Goal: Information Seeking & Learning: Compare options

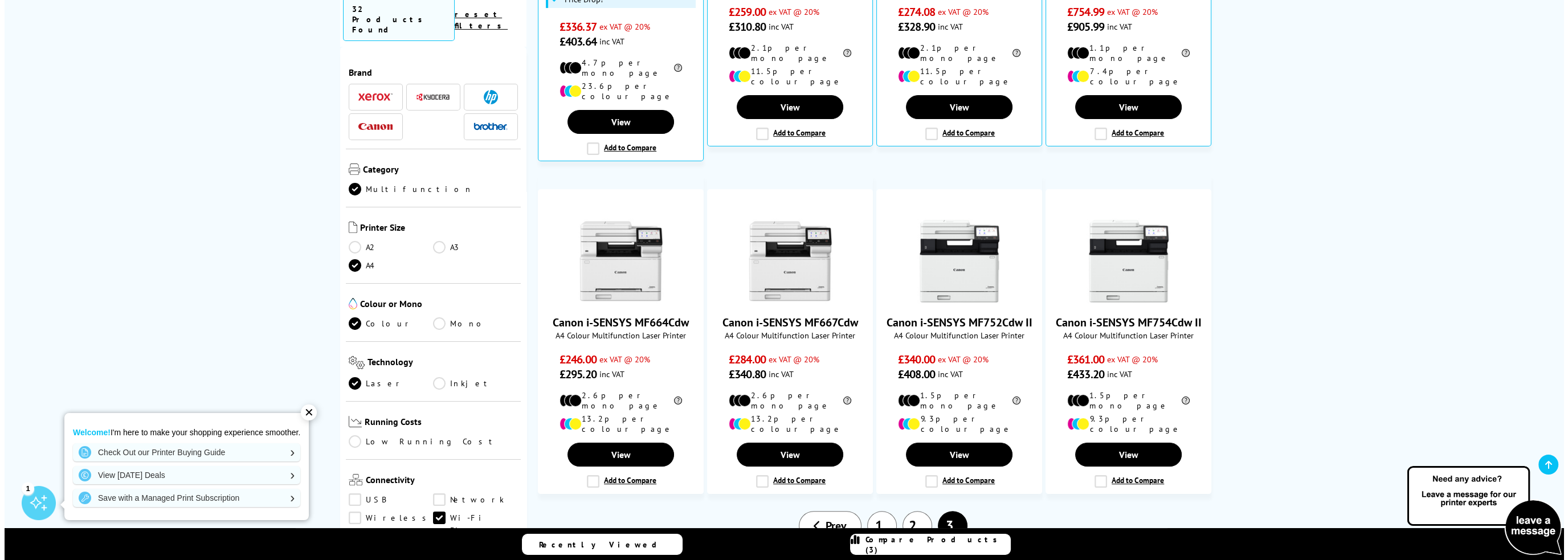
scroll to position [570, 0]
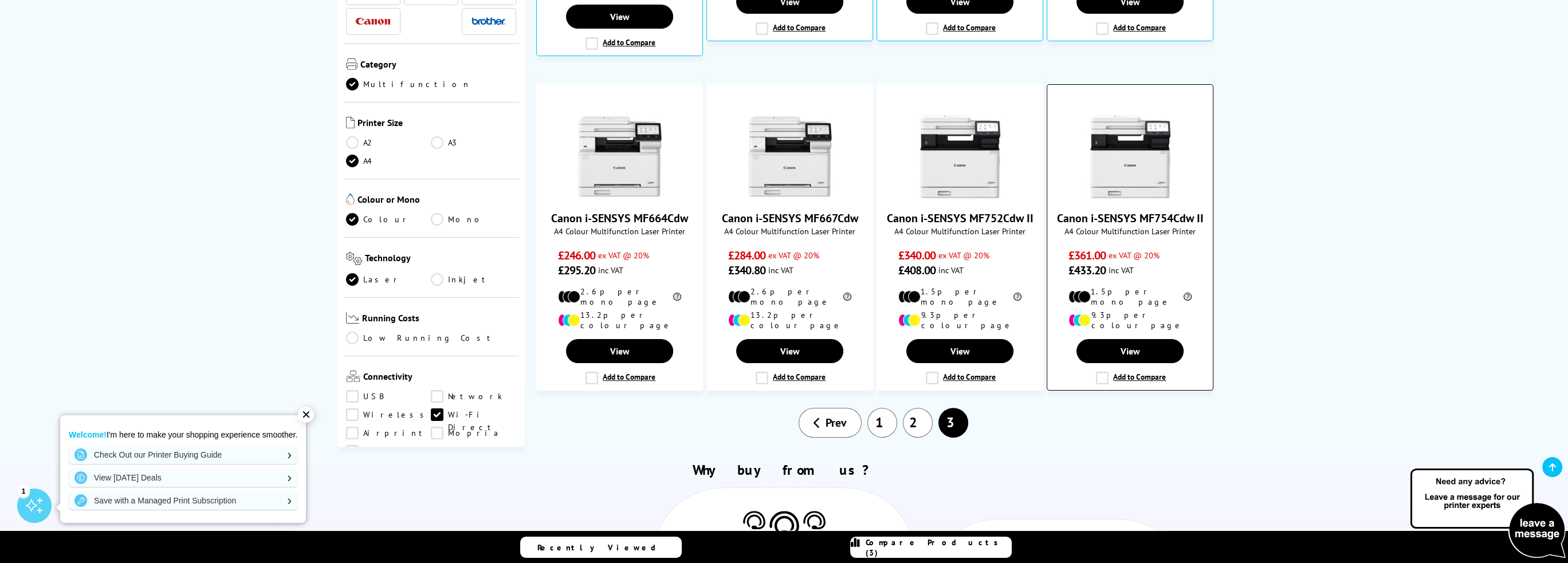
click at [1102, 372] on label "Add to Compare" at bounding box center [1130, 378] width 70 height 12
click at [0, 0] on input "Add to Compare" at bounding box center [0, 0] width 0 height 0
click at [914, 548] on span "Compare Products (4)" at bounding box center [938, 548] width 145 height 21
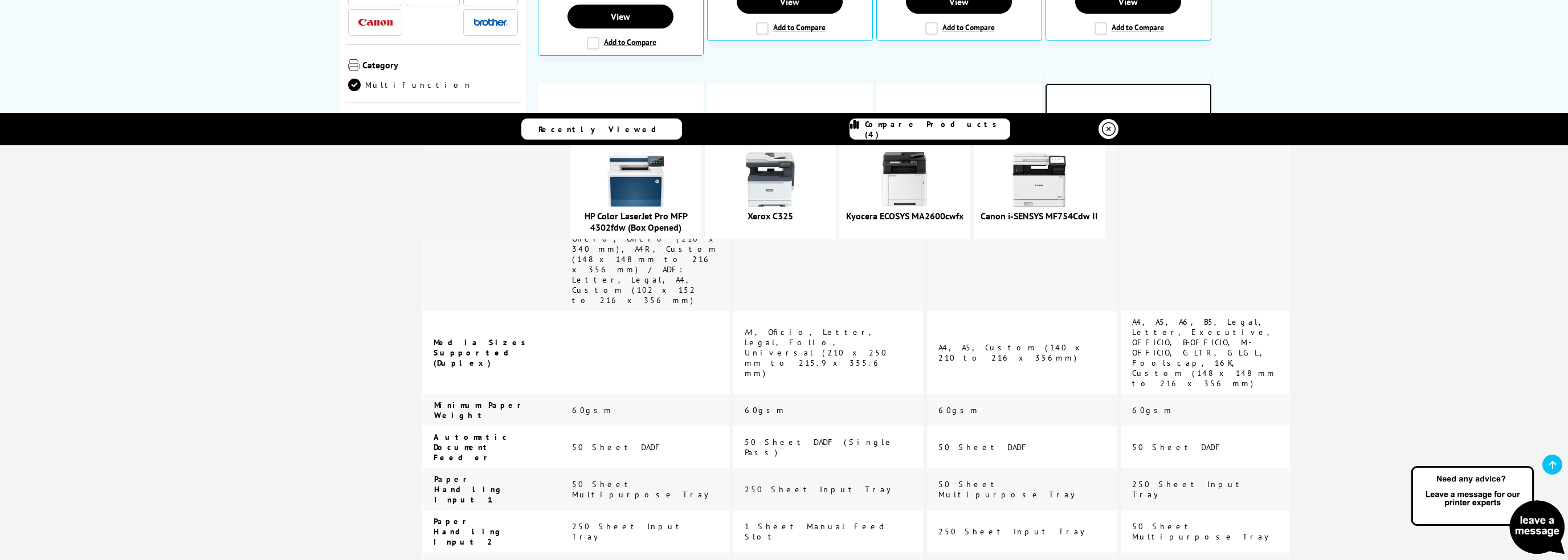
scroll to position [3329, 0]
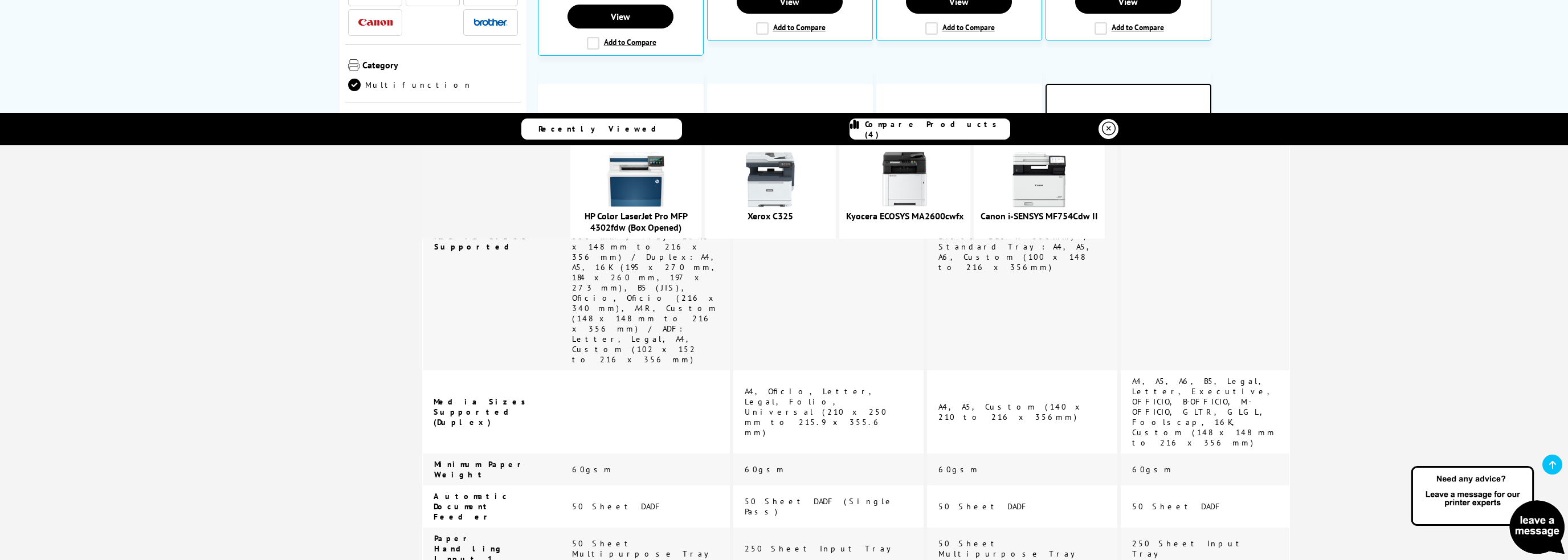
drag, startPoint x: 602, startPoint y: 356, endPoint x: 621, endPoint y: 368, distance: 22.5
drag, startPoint x: 599, startPoint y: 357, endPoint x: 627, endPoint y: 366, distance: 29.4
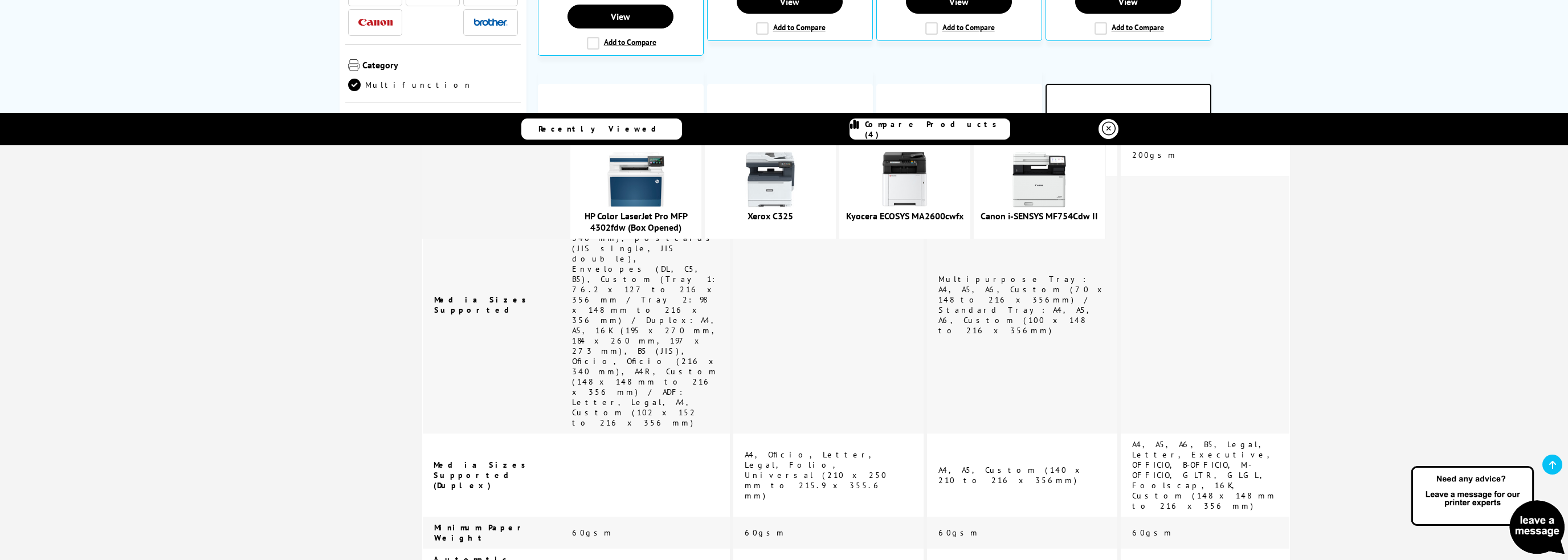
scroll to position [3215, 0]
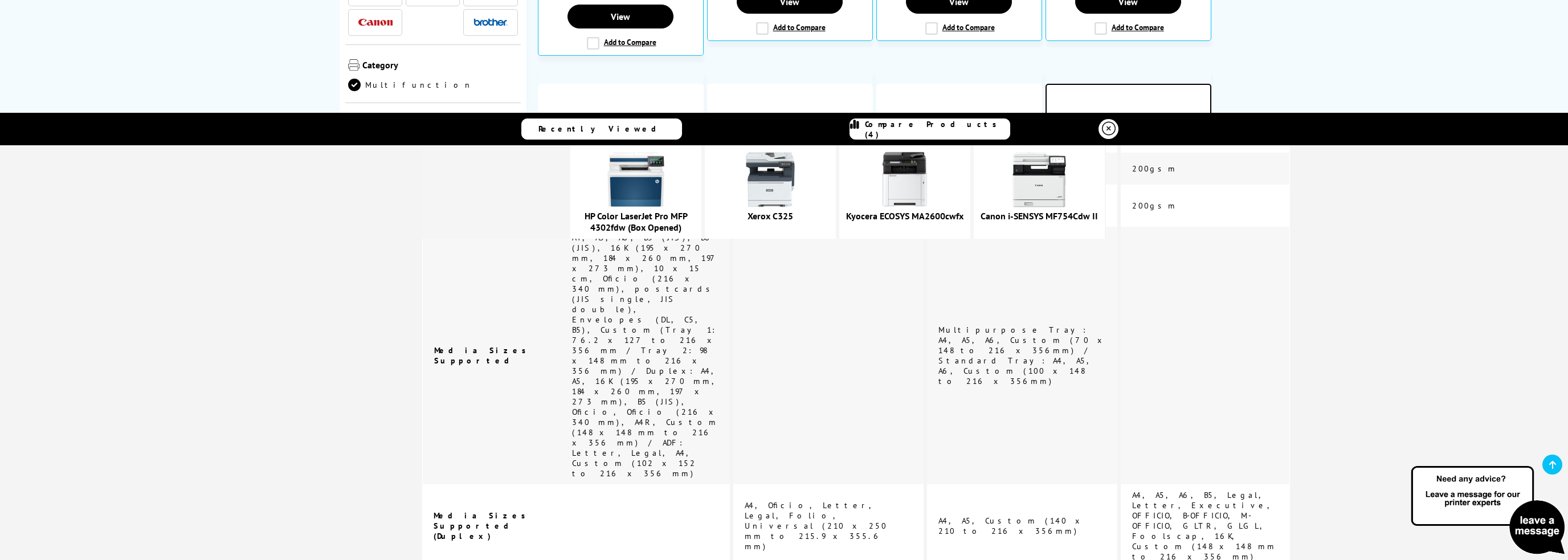
click at [664, 188] on img at bounding box center [636, 180] width 57 height 57
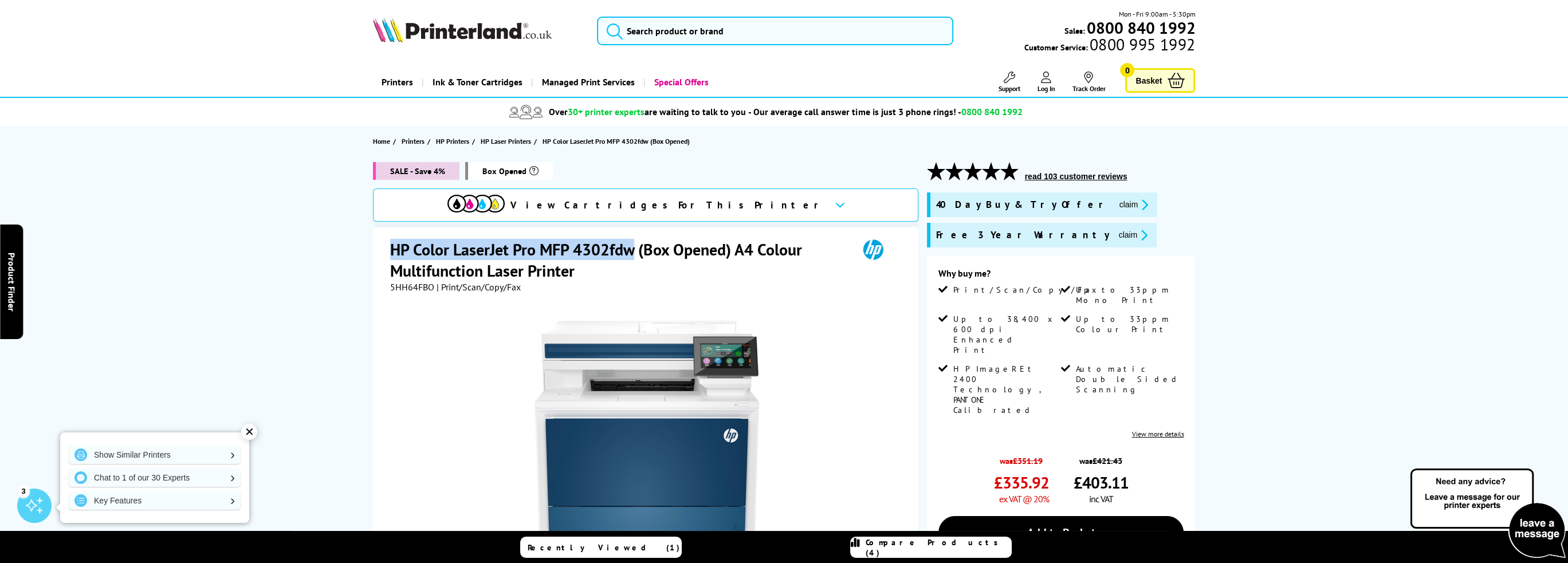
drag, startPoint x: 390, startPoint y: 250, endPoint x: 632, endPoint y: 252, distance: 242.0
click at [632, 252] on h1 "HP Color LaserJet Pro MFP 4302fdw (Box Opened) A4 Colour Multifunction Laser Pr…" at bounding box center [619, 261] width 456 height 43
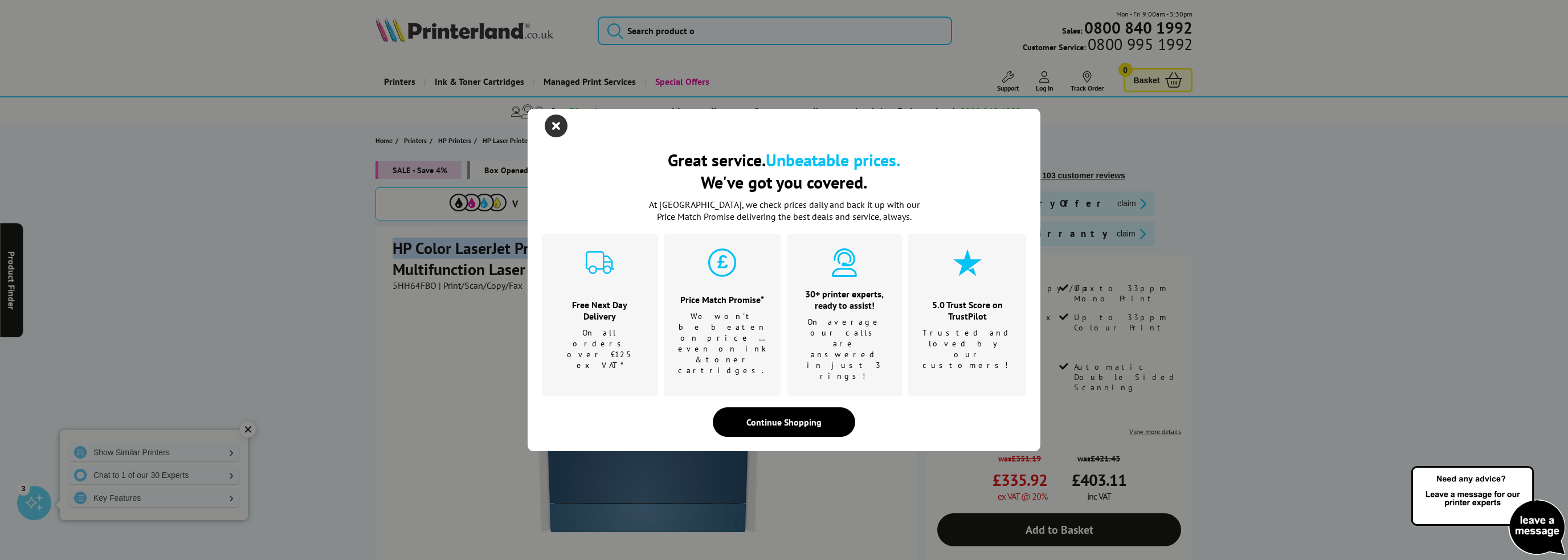
click at [557, 137] on icon "close modal" at bounding box center [556, 126] width 23 height 23
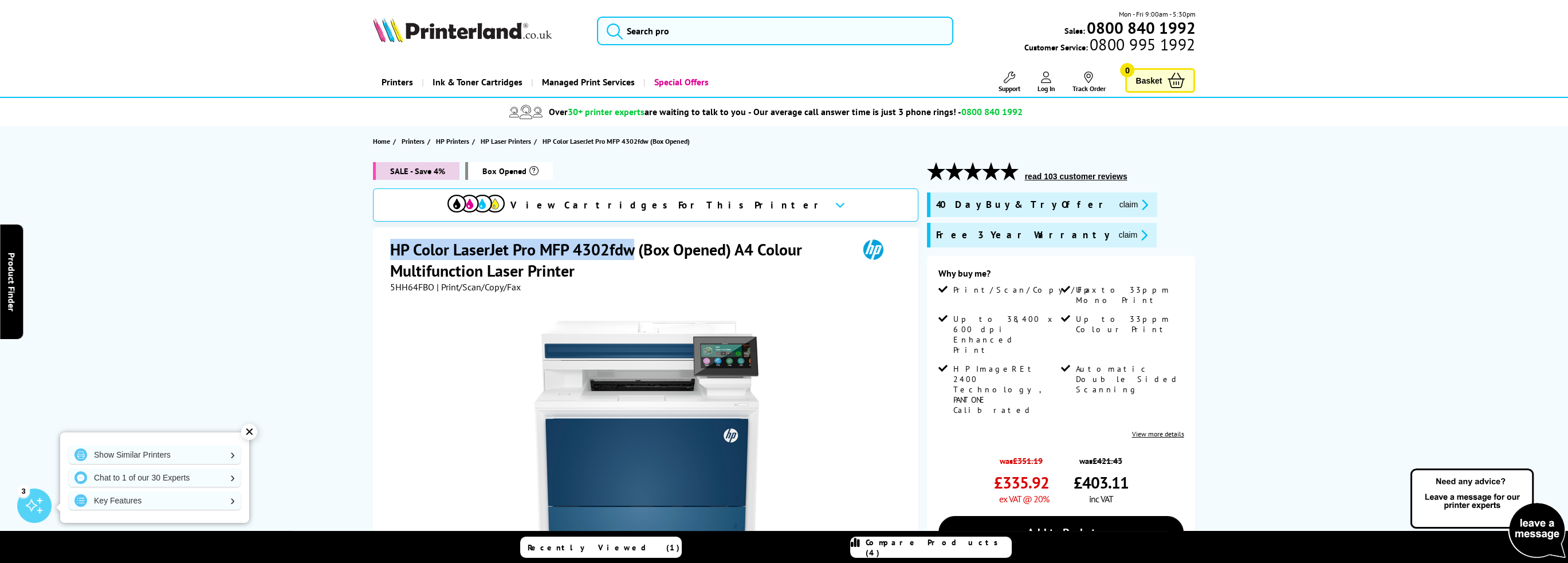
copy h1 "HP Color LaserJet Pro MFP 4302fdw"
